Goal: Transaction & Acquisition: Purchase product/service

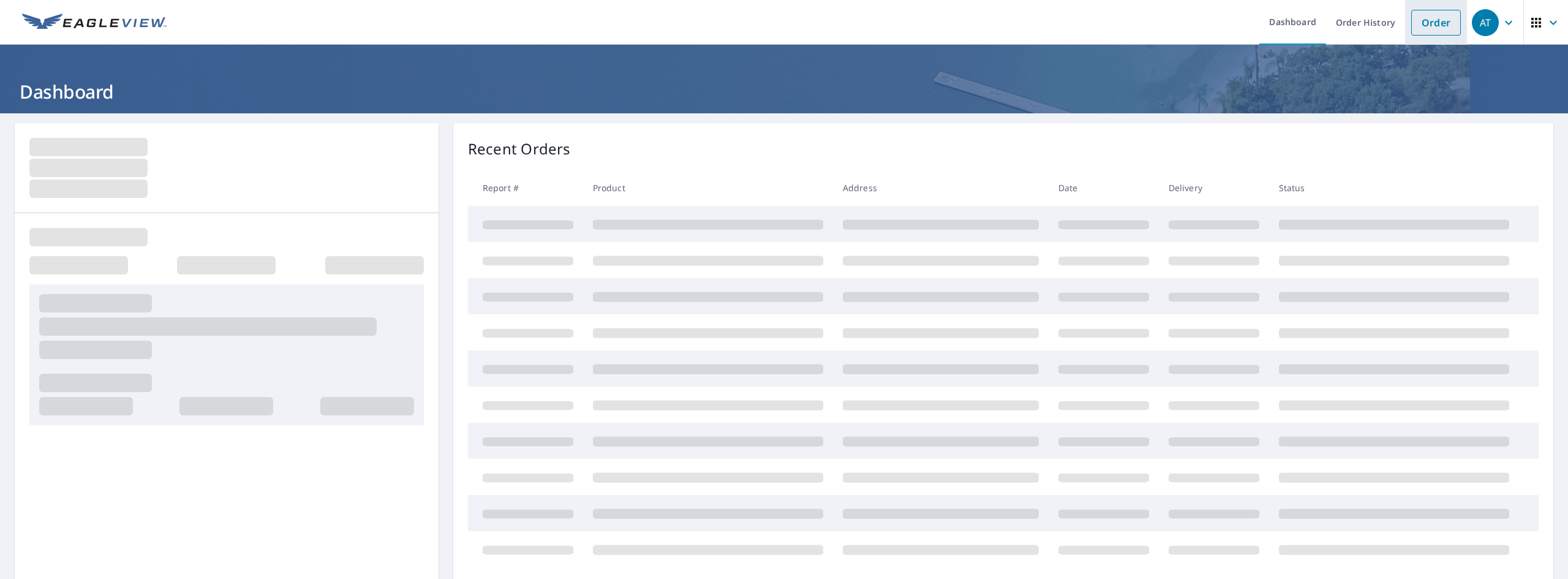
click at [1417, 25] on link "Order" at bounding box center [1436, 22] width 49 height 25
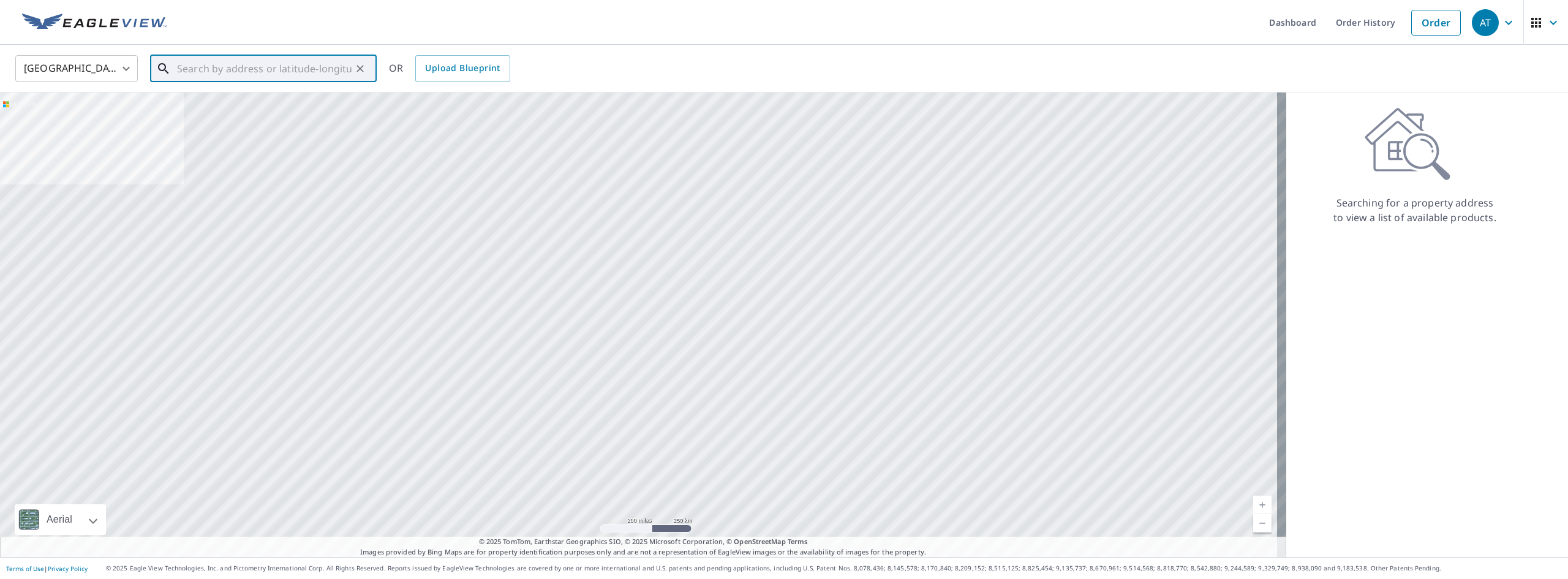
click at [303, 59] on input "text" at bounding box center [264, 69] width 175 height 34
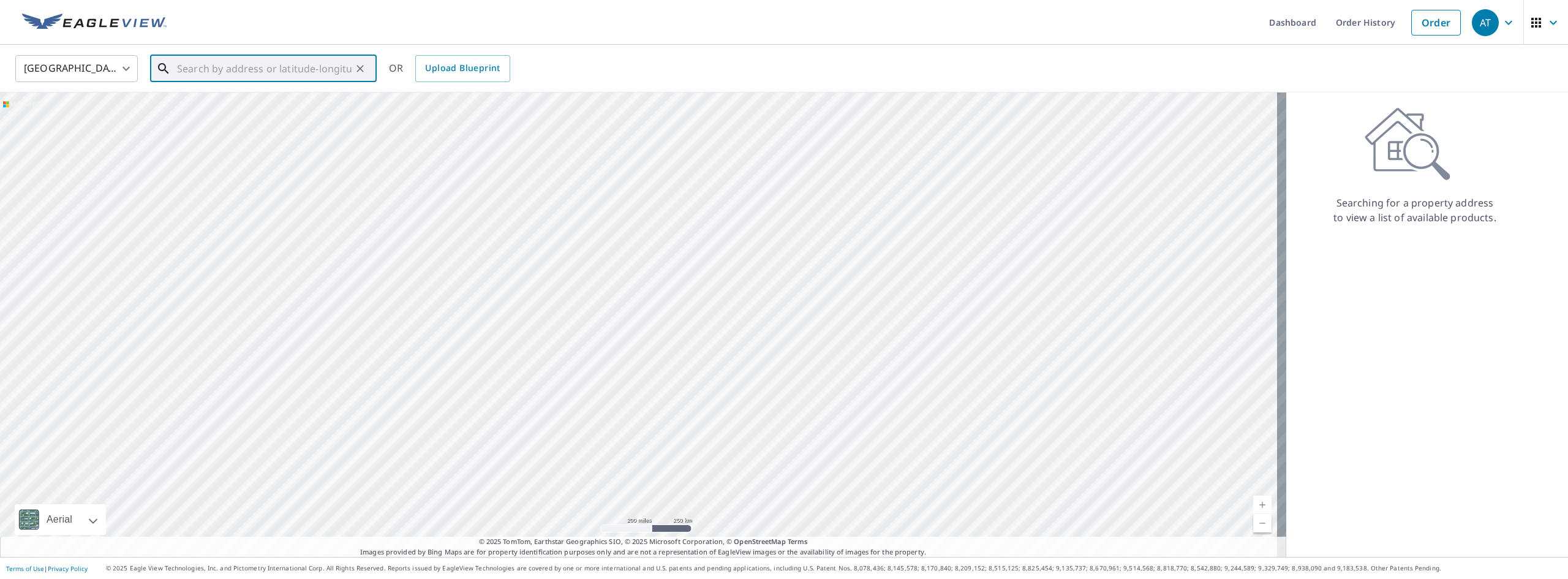
paste input "[STREET_ADDRESS][PERSON_NAME]"
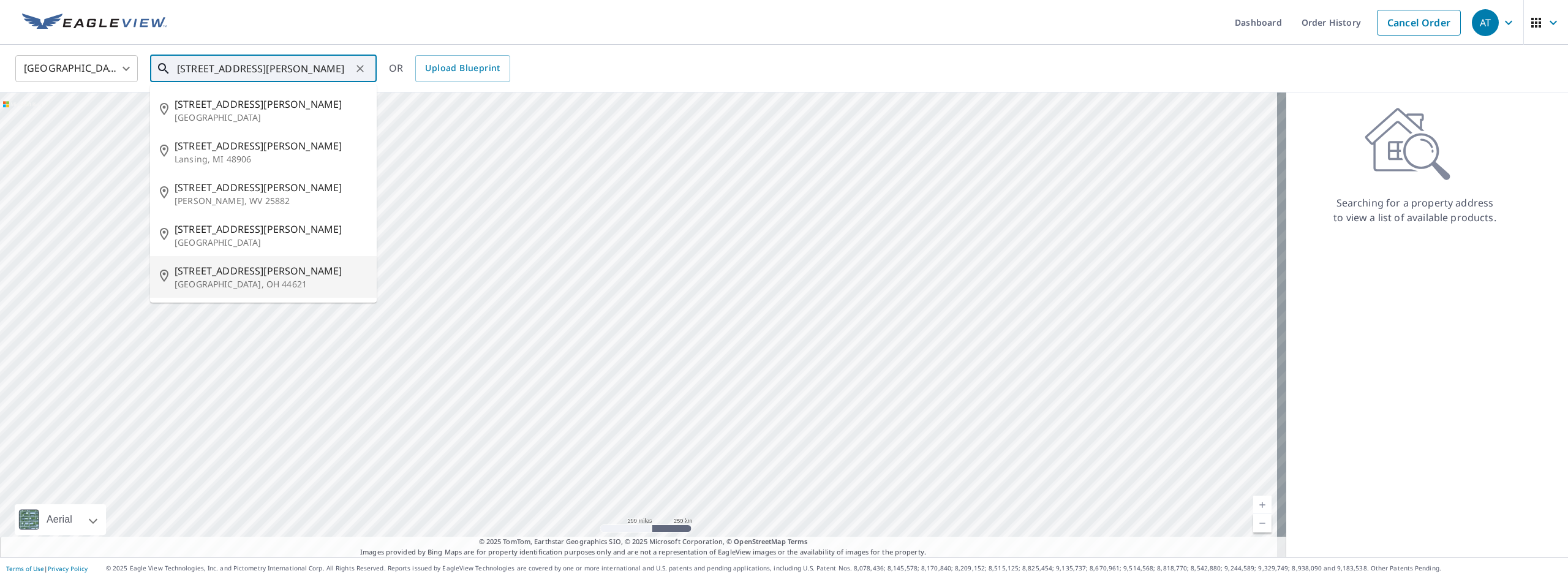
click at [226, 288] on p "[GEOGRAPHIC_DATA], OH 44621" at bounding box center [271, 284] width 192 height 12
type input "[STREET_ADDRESS][PERSON_NAME][PERSON_NAME]"
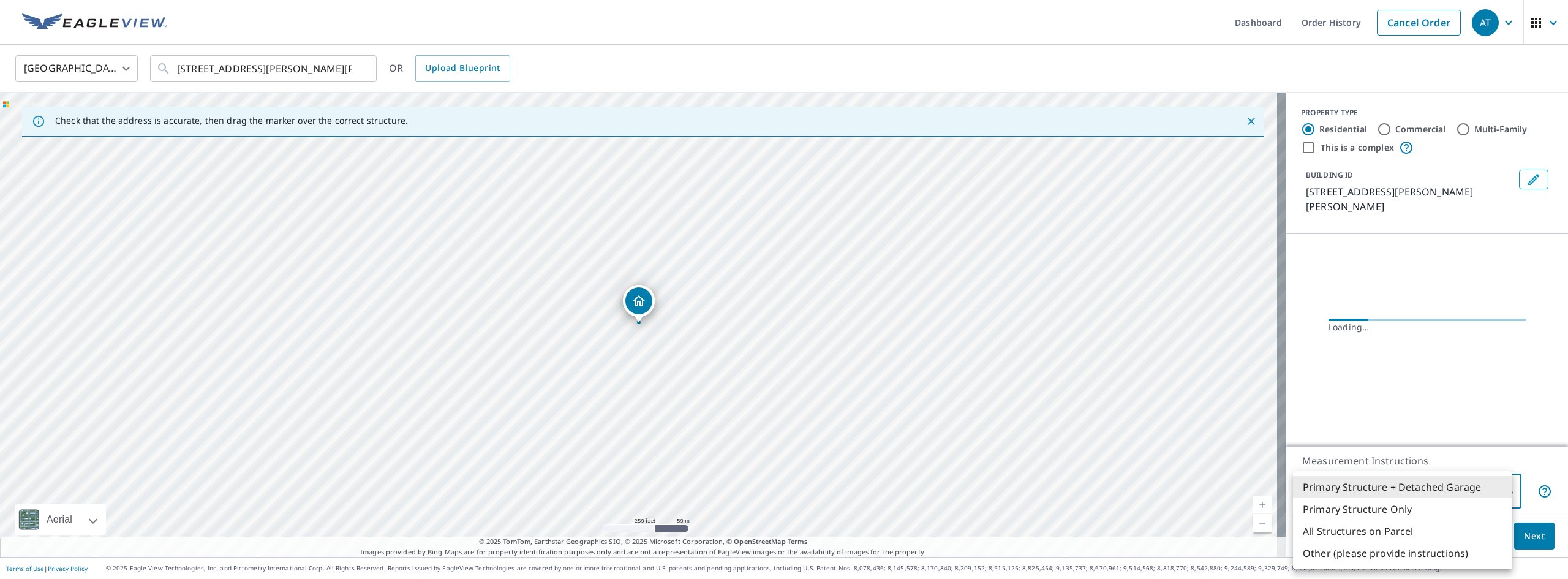
click at [1401, 491] on body "AT AT Dashboard Order History Cancel Order AT [GEOGRAPHIC_DATA] US ​ [STREET_AD…" at bounding box center [784, 289] width 1568 height 579
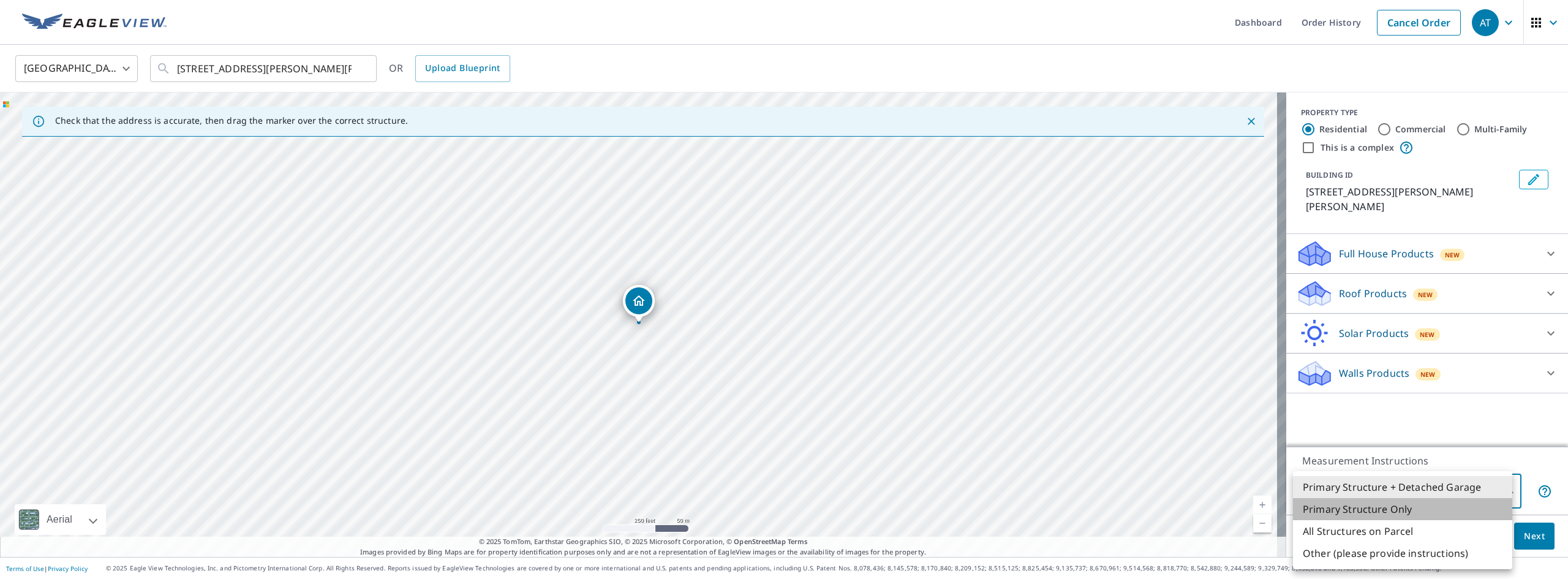
click at [1367, 516] on li "Primary Structure Only" at bounding box center [1402, 509] width 219 height 22
type input "2"
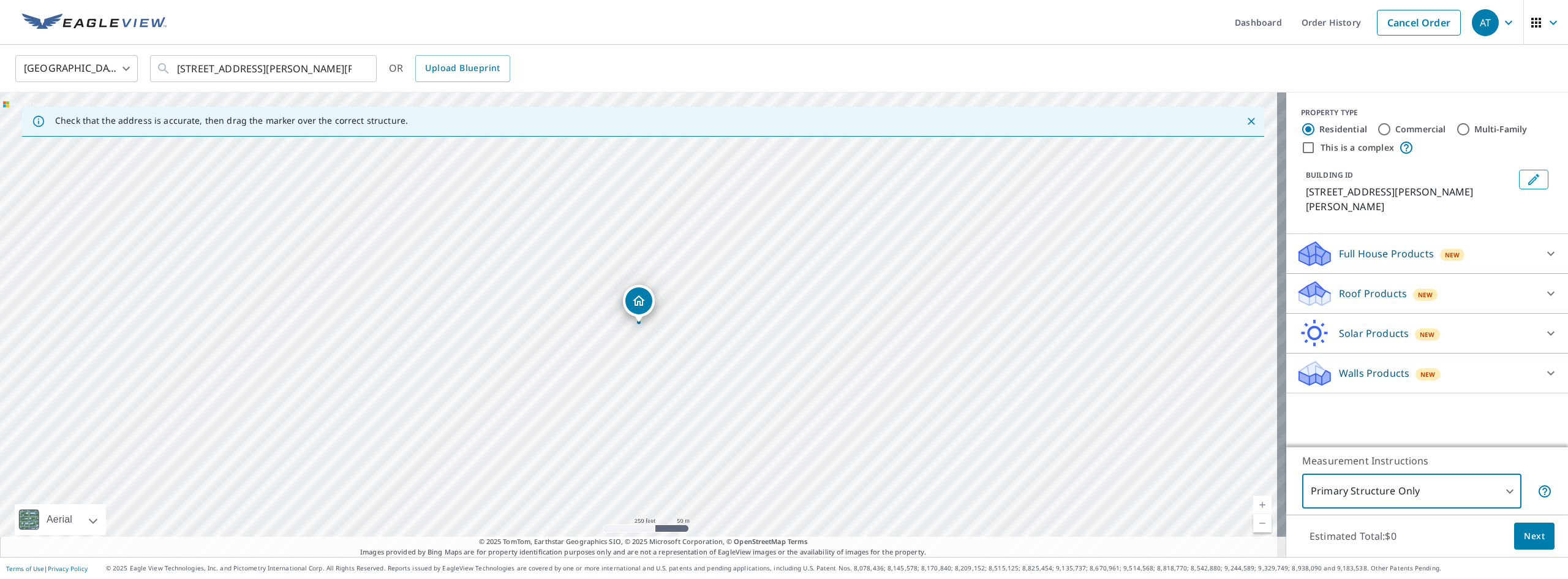
click at [1423, 294] on div "Roof Products New Premium $24.25 - $75.5 Standard $27.5 QuickSquares™ $18 Gutte…" at bounding box center [1427, 294] width 282 height 40
click at [1361, 286] on p "Roof Products" at bounding box center [1373, 293] width 68 height 15
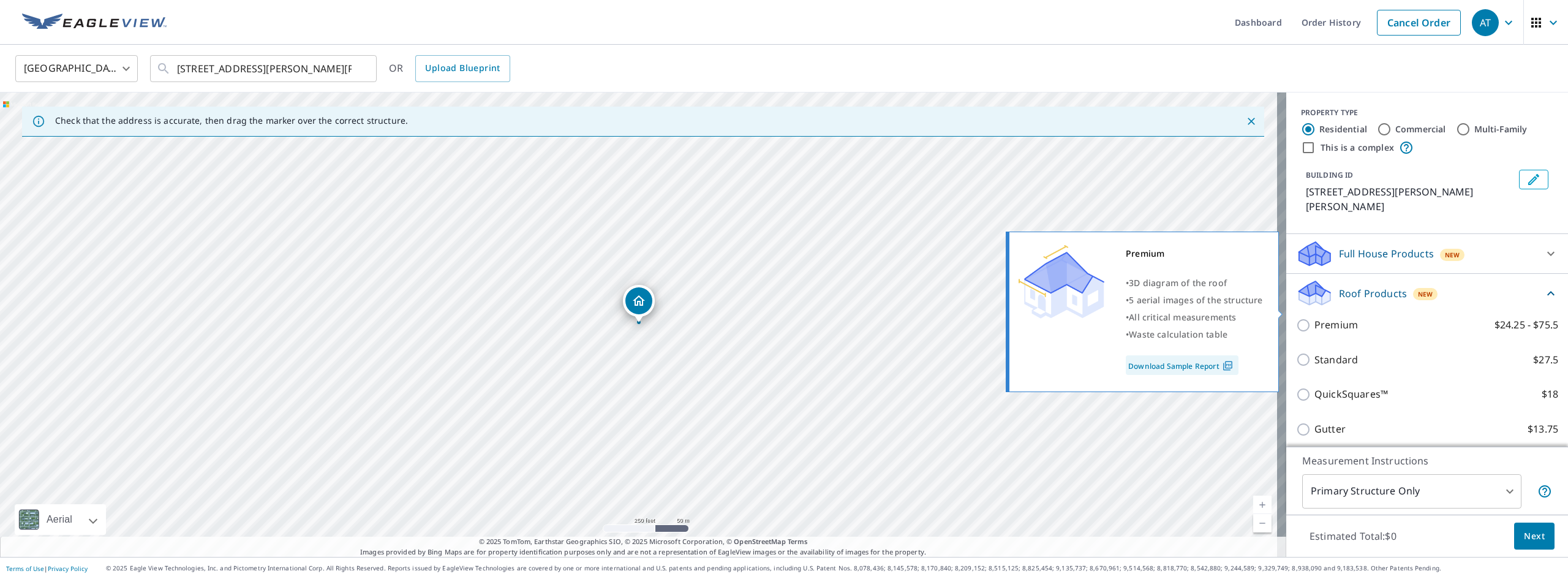
click at [1300, 318] on input "Premium $24.25 - $75.5" at bounding box center [1305, 325] width 18 height 15
checkbox input "true"
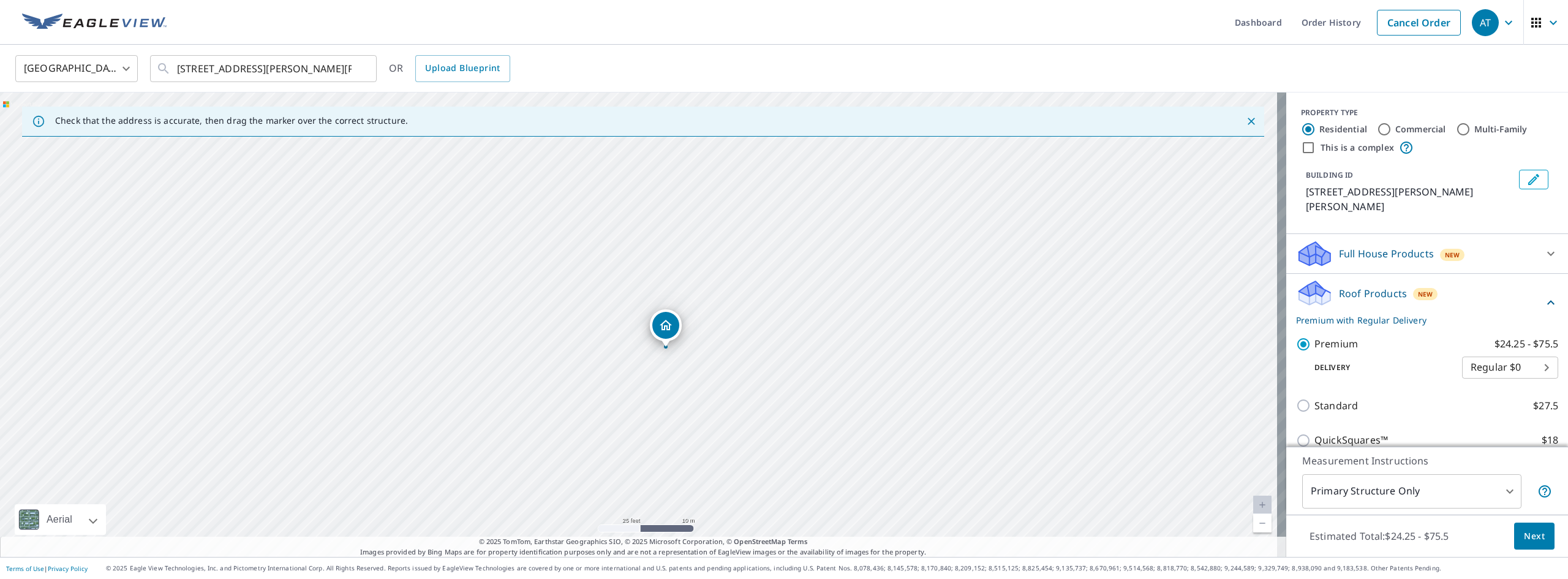
drag, startPoint x: 685, startPoint y: 357, endPoint x: 573, endPoint y: 347, distance: 112.4
click at [573, 347] on div "[STREET_ADDRESS][PERSON_NAME][PERSON_NAME]" at bounding box center [643, 325] width 1286 height 465
click at [1515, 533] on button "Next" at bounding box center [1534, 537] width 40 height 28
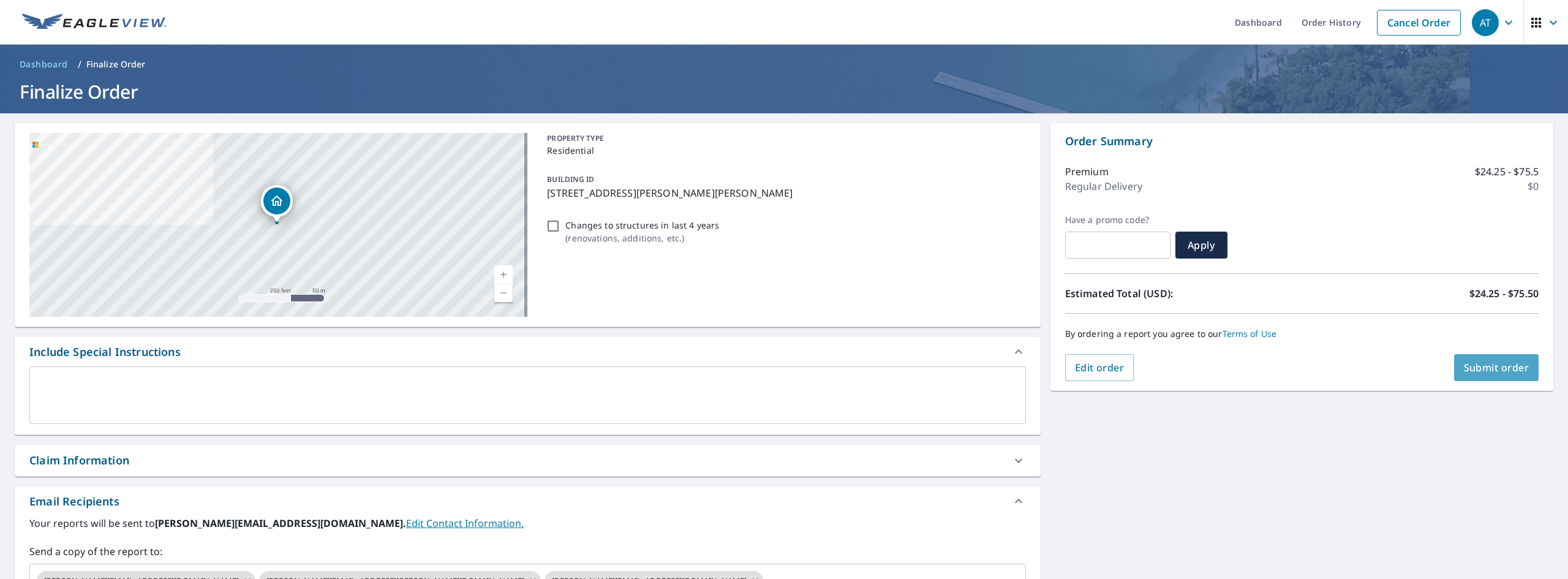
click at [1472, 368] on span "Submit order" at bounding box center [1497, 368] width 66 height 13
